Goal: Task Accomplishment & Management: Manage account settings

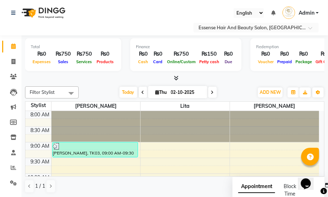
scroll to position [114, 0]
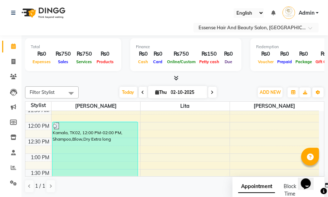
click at [211, 92] on icon at bounding box center [212, 92] width 3 height 4
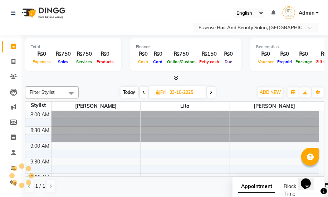
scroll to position [220, 0]
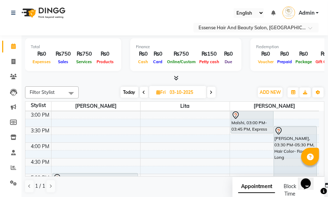
click at [211, 92] on icon at bounding box center [211, 92] width 3 height 4
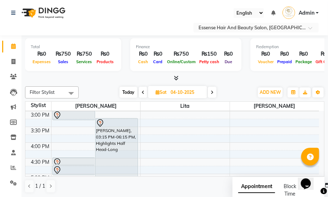
click at [211, 92] on icon at bounding box center [212, 92] width 3 height 4
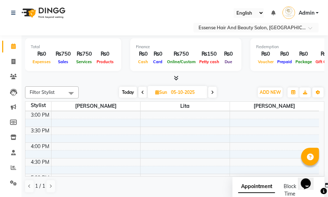
click at [142, 92] on icon at bounding box center [142, 92] width 3 height 4
type input "04-10-2025"
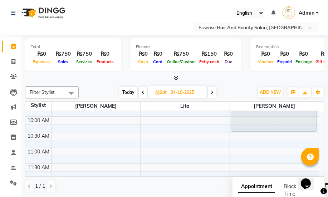
scroll to position [25, 0]
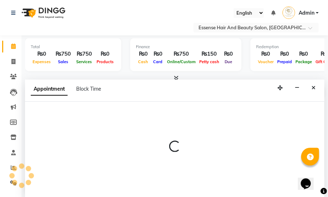
scroll to position [0, 0]
select select "81254"
select select "570"
select select "tentative"
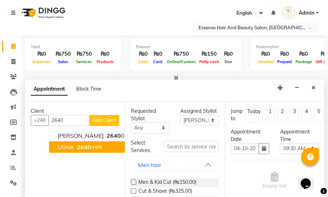
click at [82, 147] on span "2640" at bounding box center [84, 147] width 14 height 7
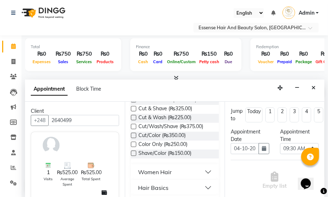
scroll to position [97, 0]
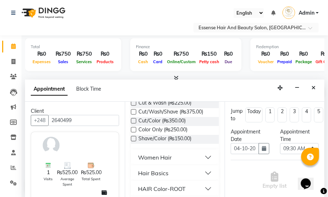
type input "2640499"
click at [161, 158] on div "Women Hair" at bounding box center [155, 157] width 34 height 9
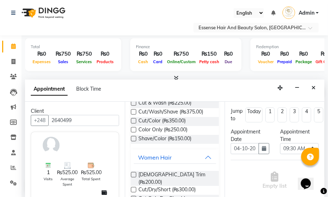
click at [133, 187] on label at bounding box center [133, 189] width 5 height 5
click at [133, 188] on input "checkbox" at bounding box center [133, 190] width 5 height 5
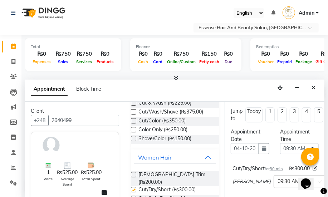
checkbox input "false"
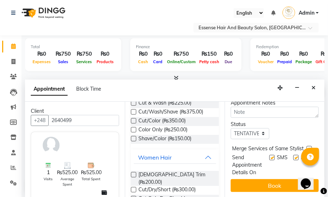
scroll to position [140, 0]
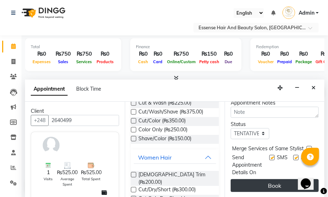
click at [272, 181] on button "Book" at bounding box center [275, 185] width 88 height 13
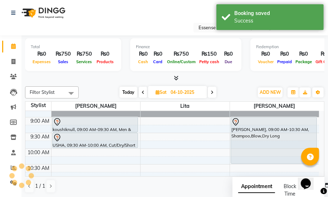
scroll to position [0, 0]
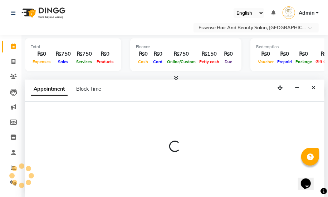
select select "81254"
select select "630"
select select "tentative"
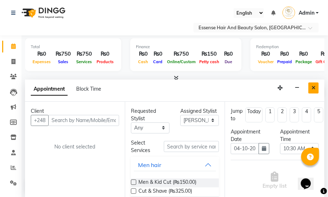
click at [314, 85] on icon "Close" at bounding box center [313, 87] width 4 height 5
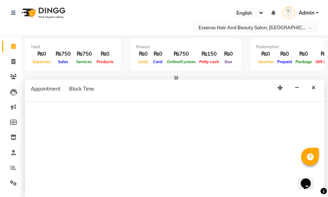
select select "81254"
select select "tentative"
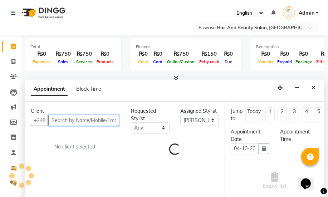
select select "630"
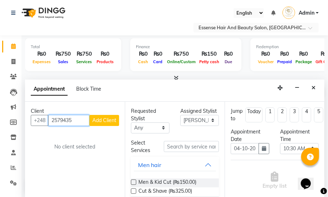
type input "2579435"
click at [108, 119] on span "Add Client" at bounding box center [104, 120] width 24 height 6
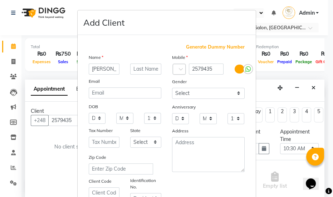
type input "[PERSON_NAME]"
click at [235, 94] on select "Select [DEMOGRAPHIC_DATA] [DEMOGRAPHIC_DATA] Other Prefer Not To Say" at bounding box center [208, 93] width 73 height 11
select select "[DEMOGRAPHIC_DATA]"
click at [172, 88] on select "Select [DEMOGRAPHIC_DATA] [DEMOGRAPHIC_DATA] Other Prefer Not To Say" at bounding box center [208, 93] width 73 height 11
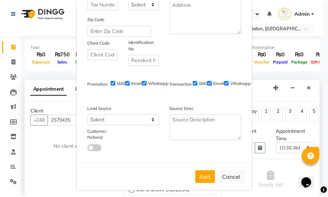
scroll to position [145, 0]
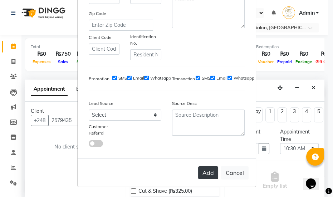
click at [207, 173] on button "Add" at bounding box center [208, 173] width 20 height 13
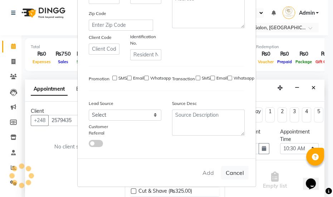
select select
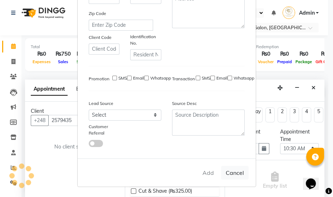
select select
checkbox input "false"
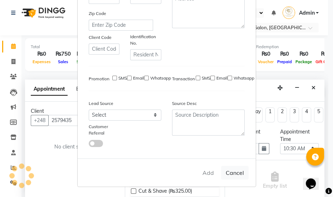
checkbox input "false"
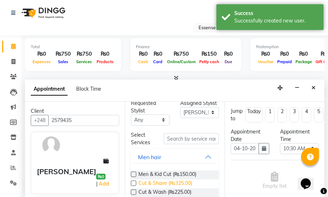
scroll to position [32, 0]
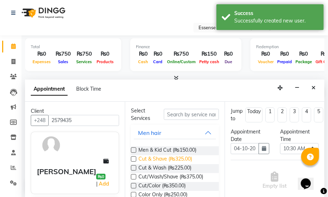
click at [178, 159] on span "Cut & Shave (₨325.00)" at bounding box center [165, 159] width 54 height 9
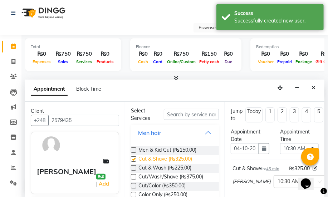
checkbox input "false"
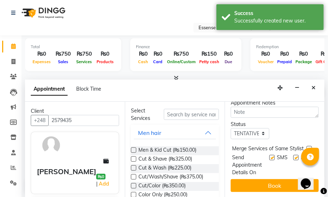
scroll to position [140, 0]
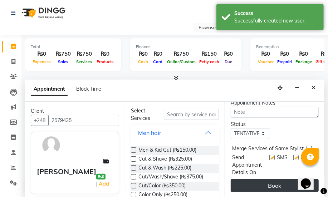
click at [258, 180] on button "Book" at bounding box center [275, 185] width 88 height 13
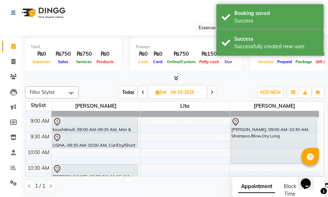
scroll to position [57, 0]
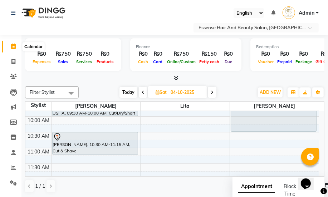
click at [11, 46] on icon at bounding box center [13, 46] width 5 height 5
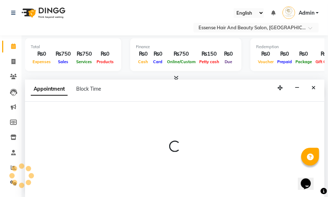
select select "81254"
select select "tentative"
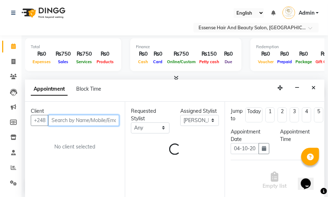
select select "600"
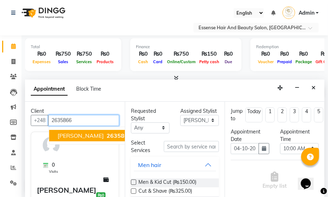
click at [102, 135] on button "[PERSON_NAME] 2635866" at bounding box center [94, 135] width 91 height 11
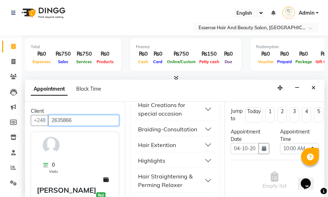
scroll to position [325, 0]
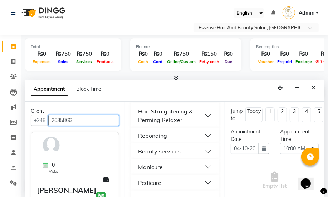
type input "2635866"
click at [199, 152] on button "Beauty services" at bounding box center [175, 151] width 82 height 13
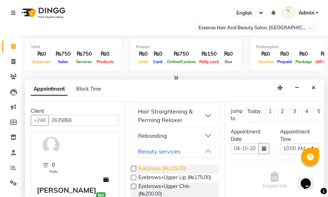
click at [180, 169] on span "Eyebrows (₨125.00)" at bounding box center [162, 169] width 48 height 9
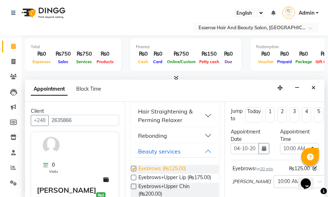
checkbox input "false"
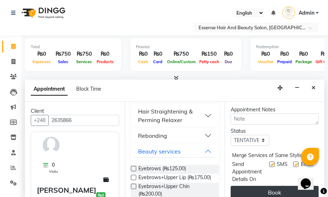
scroll to position [130, 0]
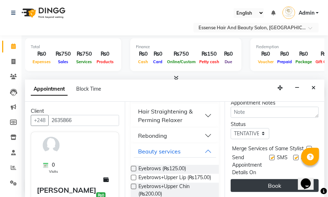
click at [275, 184] on button "Book" at bounding box center [275, 185] width 88 height 13
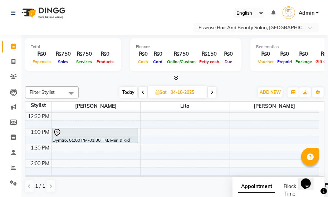
scroll to position [155, 0]
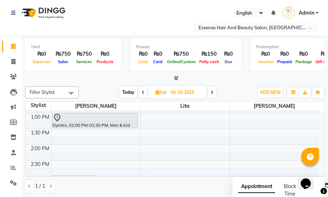
click at [78, 164] on div "8:00 AM 8:30 AM 9:00 AM 9:30 AM 10:00 AM 10:30 AM 11:00 AM 11:30 AM 12:00 PM 12…" at bounding box center [171, 160] width 293 height 409
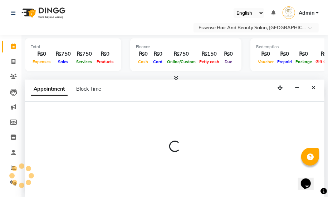
select select "81254"
select select "tentative"
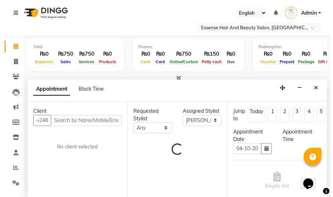
scroll to position [0, 0]
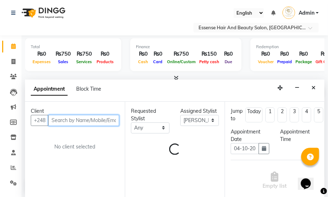
select select "870"
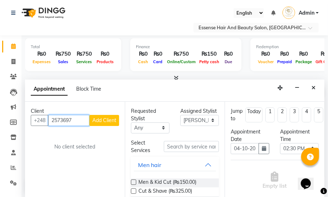
type input "2573697"
click at [105, 122] on span "Add Client" at bounding box center [104, 120] width 24 height 6
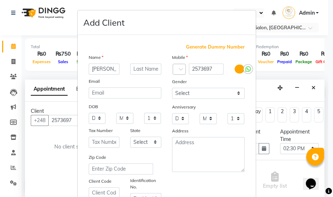
type input "[PERSON_NAME]"
click at [237, 94] on select "Select [DEMOGRAPHIC_DATA] [DEMOGRAPHIC_DATA] Other Prefer Not To Say" at bounding box center [208, 93] width 73 height 11
select select "[DEMOGRAPHIC_DATA]"
click at [172, 88] on select "Select [DEMOGRAPHIC_DATA] [DEMOGRAPHIC_DATA] Other Prefer Not To Say" at bounding box center [208, 93] width 73 height 11
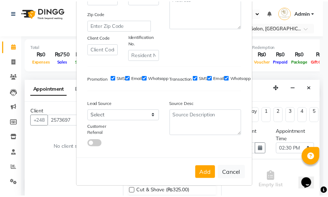
scroll to position [145, 0]
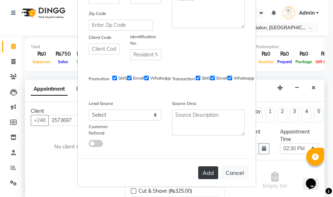
click at [204, 175] on button "Add" at bounding box center [208, 173] width 20 height 13
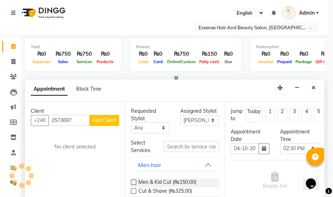
select select
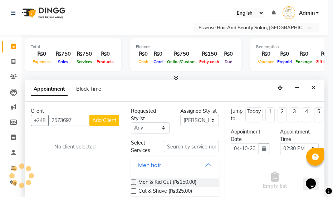
select select
checkbox input "false"
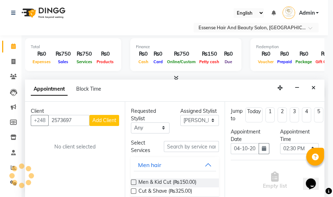
checkbox input "false"
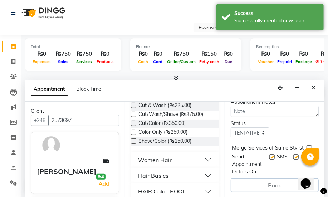
scroll to position [65, 0]
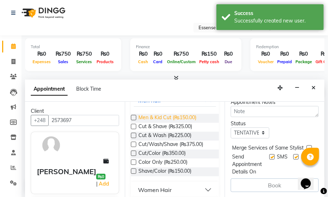
click at [183, 118] on span "Men & Kid Cut (₨150.00)" at bounding box center [167, 118] width 58 height 9
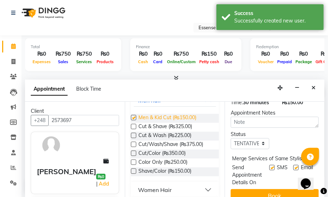
scroll to position [140, 0]
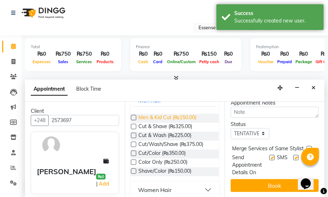
checkbox input "false"
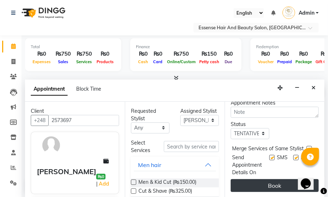
click at [272, 179] on button "Book" at bounding box center [275, 185] width 88 height 13
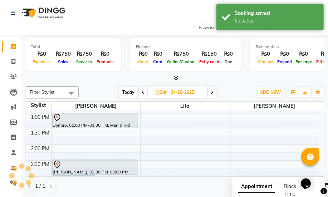
scroll to position [0, 0]
click at [12, 46] on icon at bounding box center [13, 46] width 5 height 5
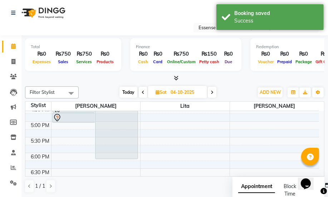
scroll to position [252, 0]
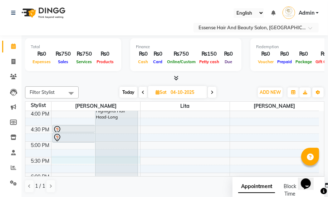
click at [54, 159] on div "8:00 AM 8:30 AM 9:00 AM 9:30 AM 10:00 AM 10:30 AM 11:00 AM 11:30 AM 12:00 PM 12…" at bounding box center [171, 63] width 293 height 409
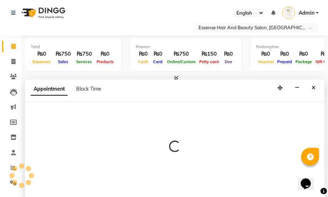
scroll to position [0, 0]
select select "81254"
select select "1050"
select select "tentative"
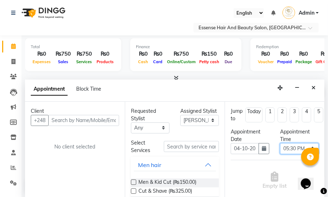
click at [307, 147] on select "Select 09:00 AM 09:15 AM 09:30 AM 09:45 AM 10:00 AM 10:15 AM 10:30 AM 10:45 AM …" at bounding box center [299, 148] width 39 height 11
select select "1035"
click at [280, 143] on select "Select 09:00 AM 09:15 AM 09:30 AM 09:45 AM 10:00 AM 10:15 AM 10:30 AM 10:45 AM …" at bounding box center [299, 148] width 39 height 11
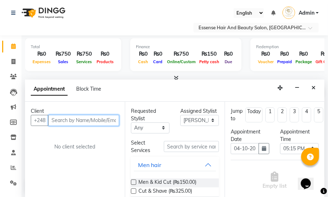
click at [51, 119] on input "text" at bounding box center [83, 120] width 71 height 11
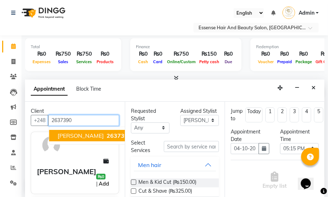
type input "2637390"
click at [106, 180] on link "Add" at bounding box center [104, 184] width 13 height 9
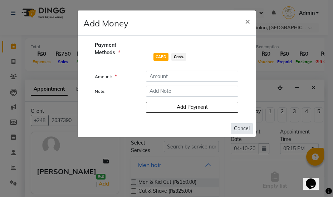
click at [241, 127] on button "Cancel" at bounding box center [242, 128] width 22 height 11
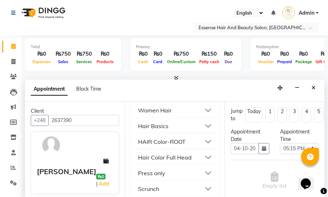
scroll to position [97, 0]
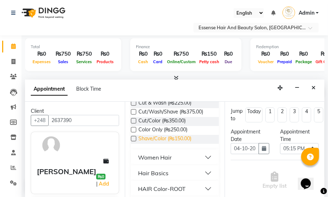
click at [177, 139] on span "Shave/Color (₨150.00)" at bounding box center [164, 139] width 53 height 9
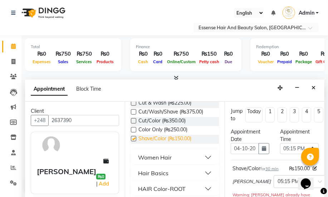
checkbox input "false"
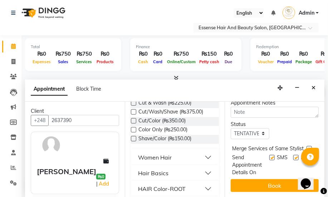
scroll to position [155, 0]
click at [273, 179] on button "Book" at bounding box center [275, 185] width 88 height 13
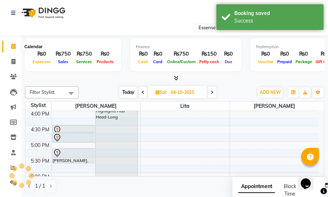
scroll to position [0, 0]
click at [12, 46] on icon at bounding box center [13, 46] width 5 height 5
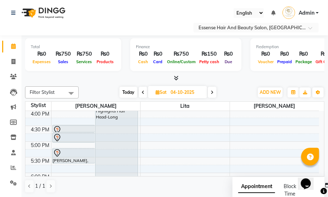
click at [130, 92] on span "Today" at bounding box center [128, 92] width 18 height 11
type input "02-10-2025"
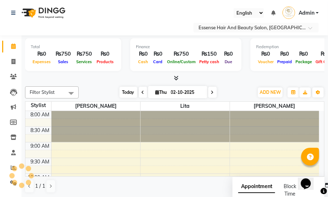
scroll to position [251, 0]
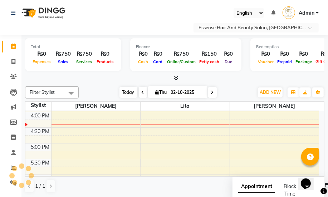
click at [130, 92] on span "Today" at bounding box center [128, 92] width 18 height 11
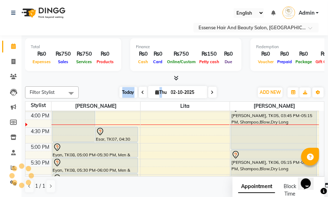
scroll to position [0, 0]
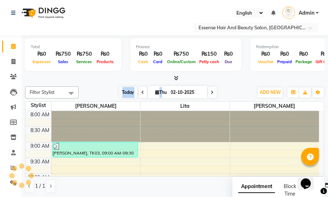
click at [130, 92] on span "Today" at bounding box center [128, 92] width 18 height 11
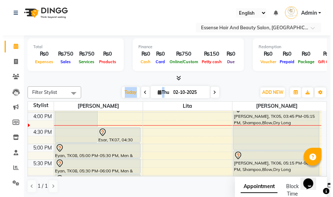
scroll to position [244, 0]
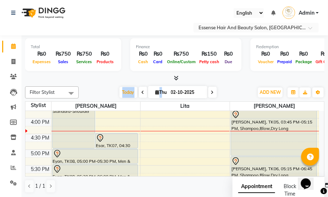
click at [233, 114] on icon at bounding box center [235, 114] width 9 height 9
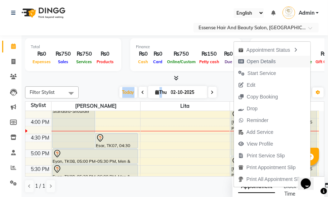
click at [250, 59] on span "Open Details" at bounding box center [261, 62] width 29 height 8
select select "7"
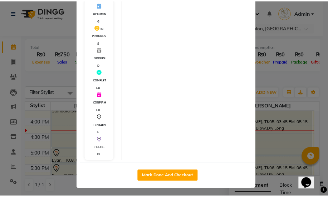
scroll to position [157, 0]
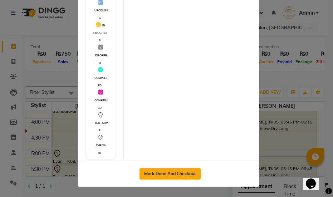
click at [180, 172] on button "Mark Done And Checkout" at bounding box center [169, 173] width 61 height 11
select select "service"
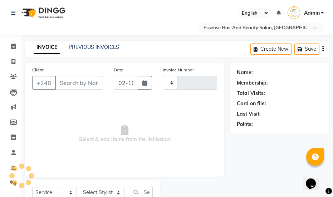
type input "0419"
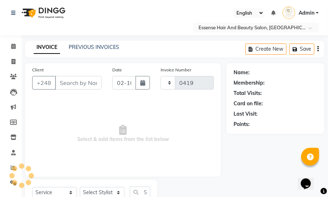
select select "8408"
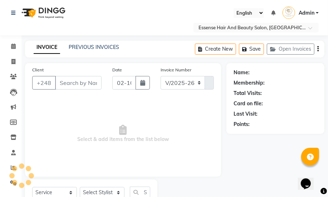
type input "2592623"
select select "83635"
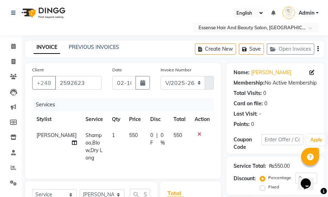
scroll to position [107, 0]
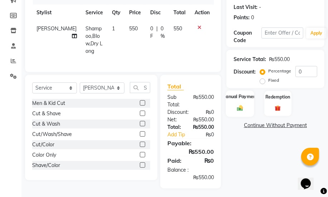
click at [242, 105] on img at bounding box center [240, 108] width 10 height 7
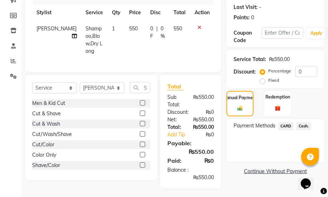
click at [300, 127] on span "Cash." at bounding box center [303, 126] width 15 height 8
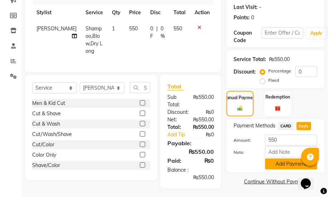
click at [282, 163] on button "Add Payment" at bounding box center [291, 164] width 52 height 11
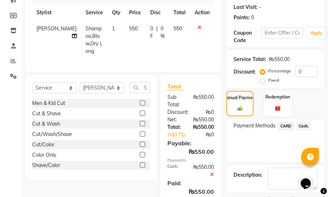
scroll to position [138, 0]
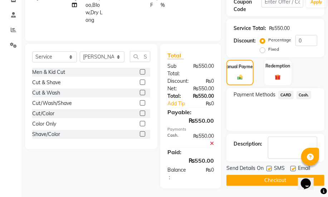
click at [272, 179] on button "Checkout" at bounding box center [275, 180] width 98 height 11
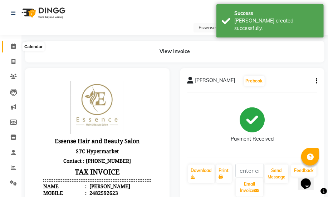
click at [13, 46] on icon at bounding box center [13, 46] width 5 height 5
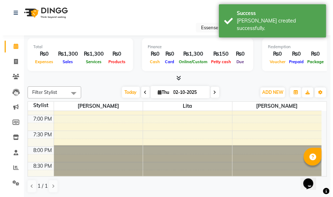
scroll to position [277, 0]
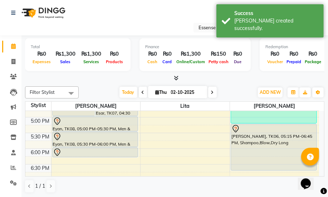
click at [234, 128] on icon at bounding box center [235, 129] width 9 height 9
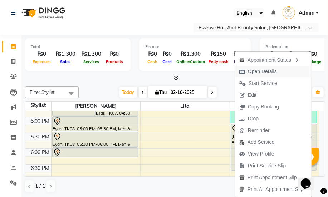
click at [259, 71] on span "Open Details" at bounding box center [262, 72] width 29 height 8
select select "7"
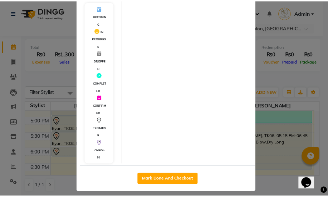
scroll to position [157, 0]
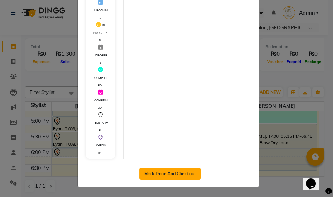
click at [170, 174] on button "Mark Done And Checkout" at bounding box center [169, 173] width 61 height 11
select select "service"
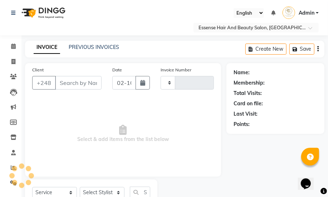
type input "0420"
select select "8408"
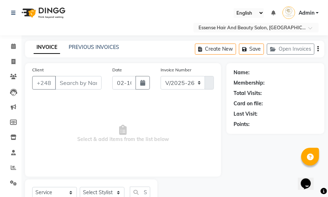
type input "2513042"
select select "83635"
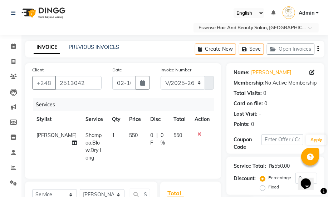
scroll to position [65, 0]
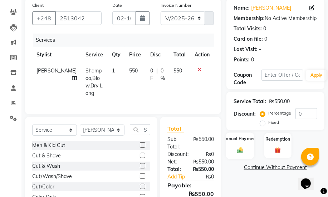
click at [242, 148] on img at bounding box center [240, 150] width 10 height 7
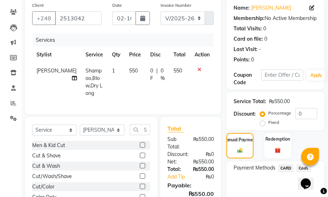
click at [302, 167] on span "Cash." at bounding box center [303, 168] width 15 height 8
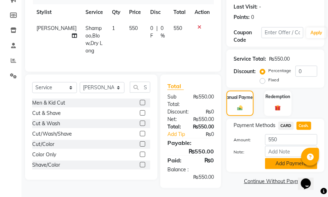
click at [275, 167] on button "Add Payment" at bounding box center [291, 163] width 52 height 11
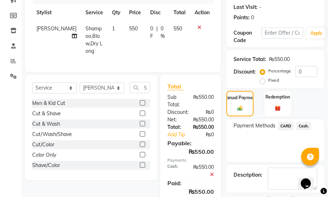
scroll to position [10, 0]
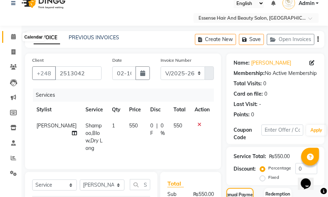
click at [14, 36] on icon at bounding box center [13, 36] width 5 height 5
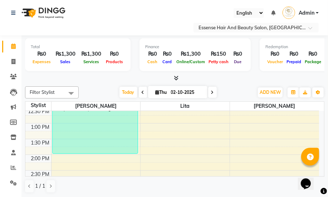
scroll to position [130, 0]
